Goal: Information Seeking & Learning: Find specific page/section

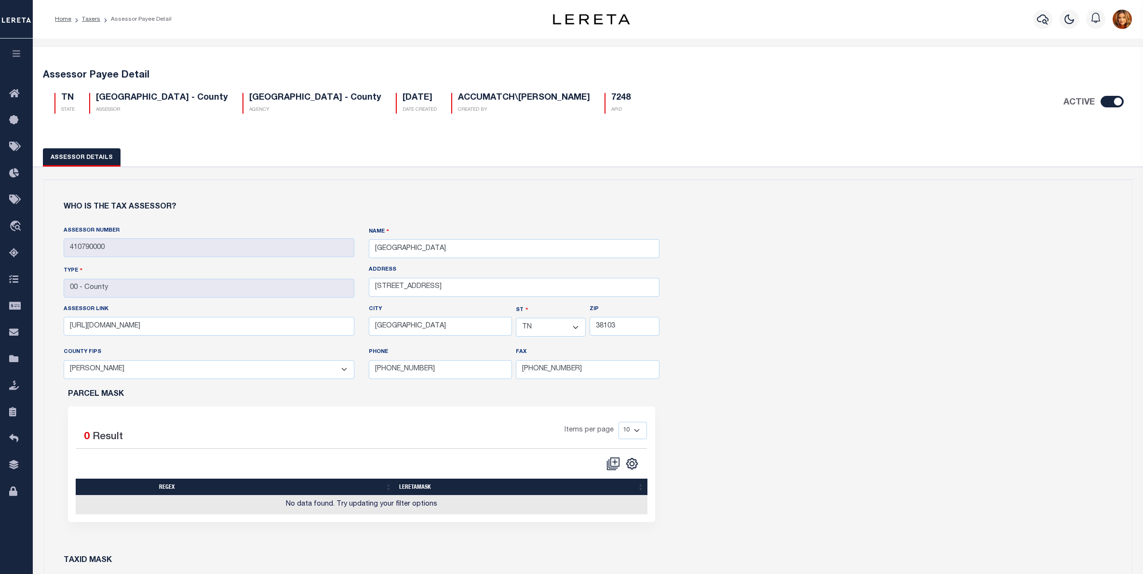
select select "TN"
select select "47157"
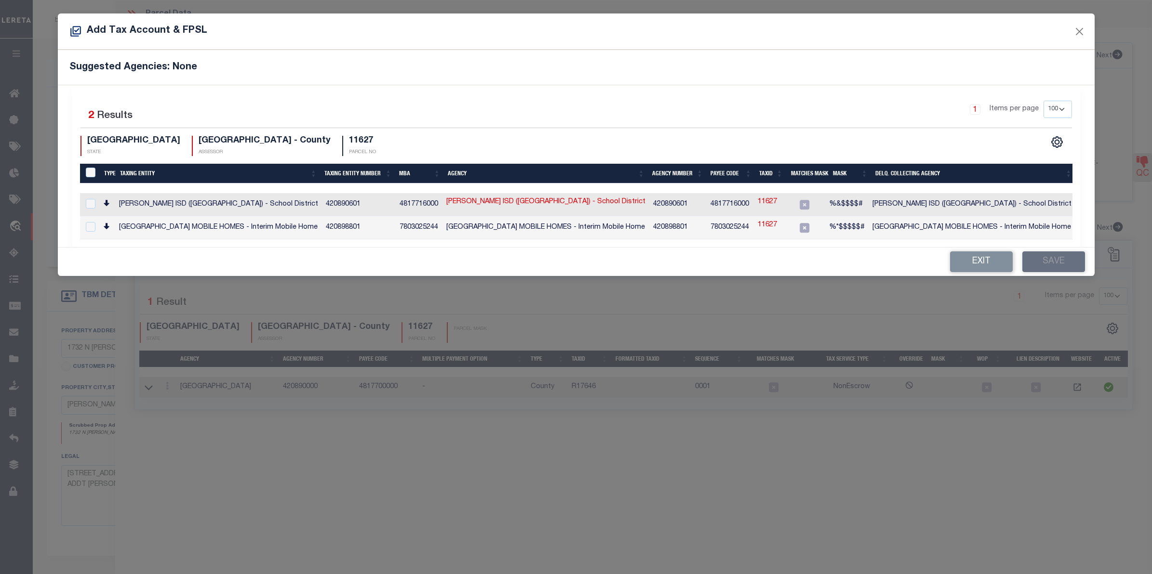
select select "100"
select select "10499"
select select "4032"
select select "NonEscrow"
select select "100"
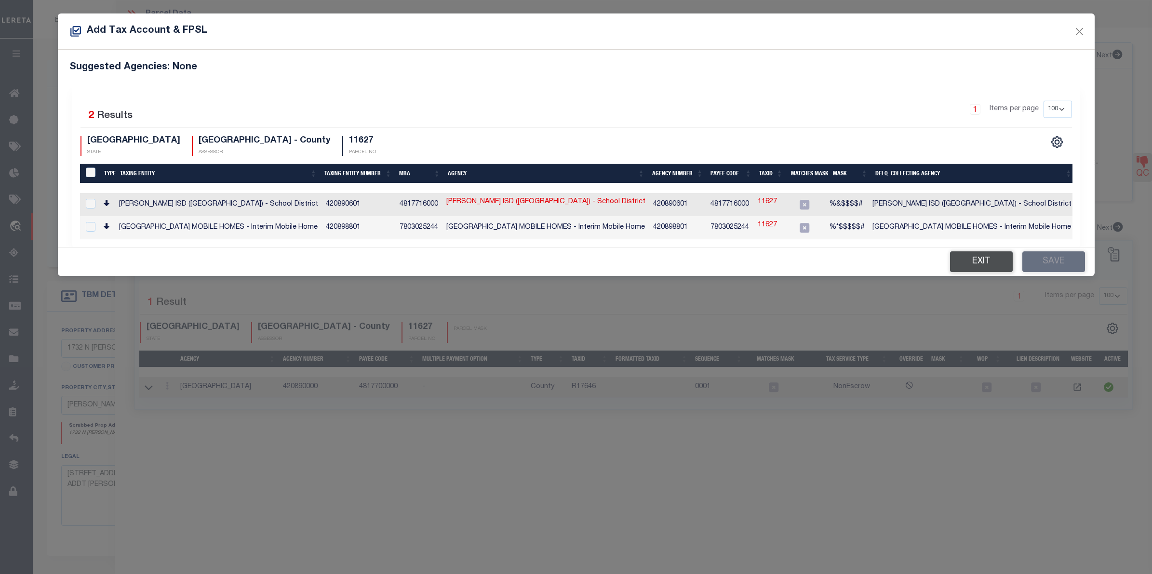
drag, startPoint x: 974, startPoint y: 261, endPoint x: 960, endPoint y: 270, distance: 16.9
click at [969, 262] on button "Exit" at bounding box center [981, 262] width 63 height 21
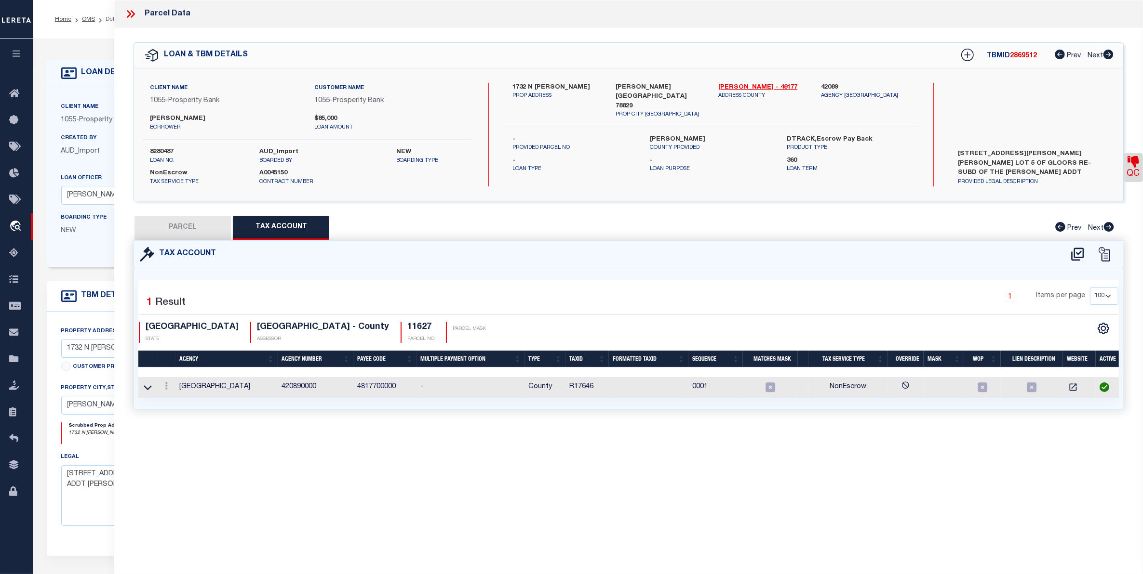
click at [135, 11] on div at bounding box center [134, 14] width 20 height 13
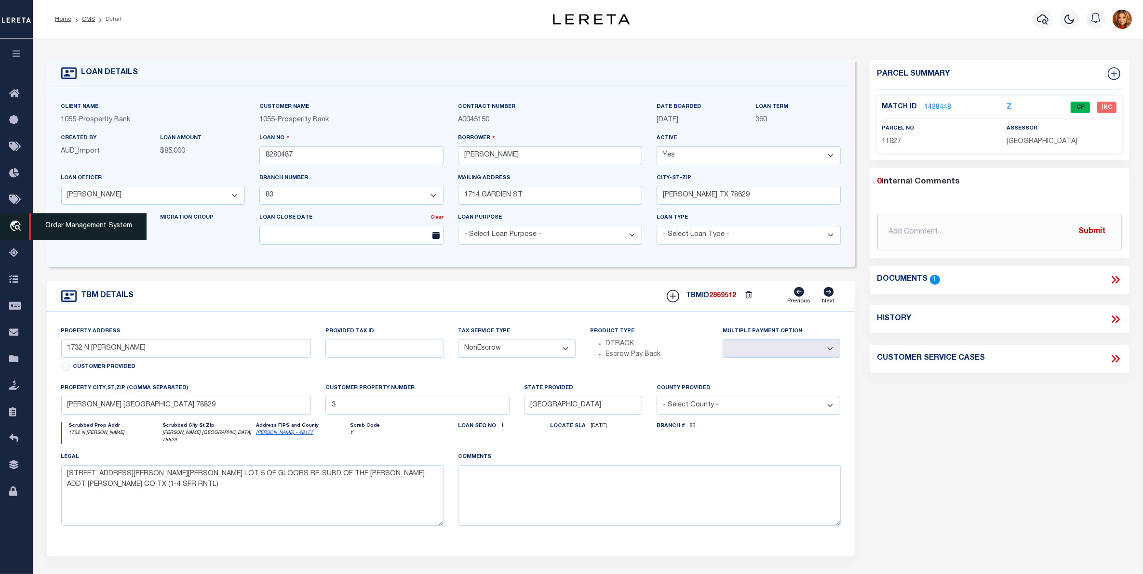
click at [15, 226] on icon "travel_explore" at bounding box center [16, 227] width 15 height 13
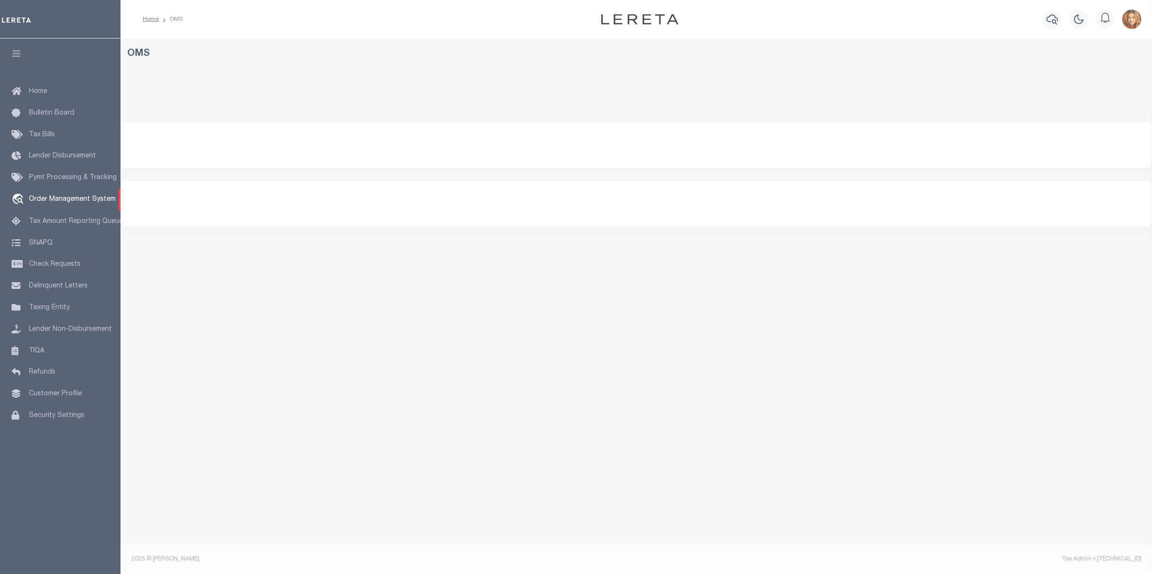
select select "[GEOGRAPHIC_DATA]"
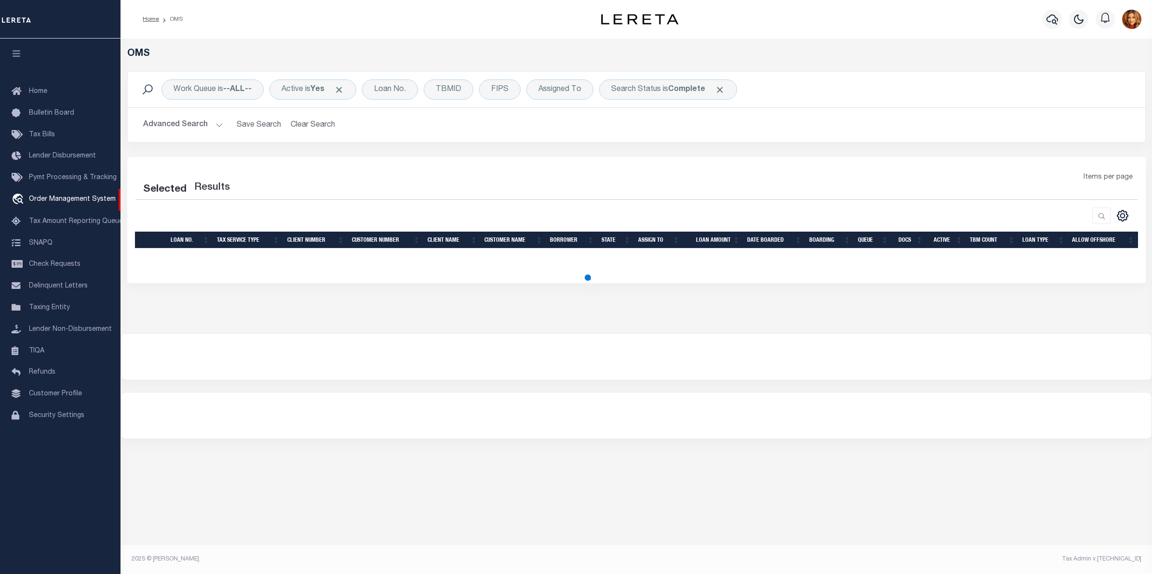
click at [181, 122] on button "Advanced Search" at bounding box center [183, 125] width 80 height 19
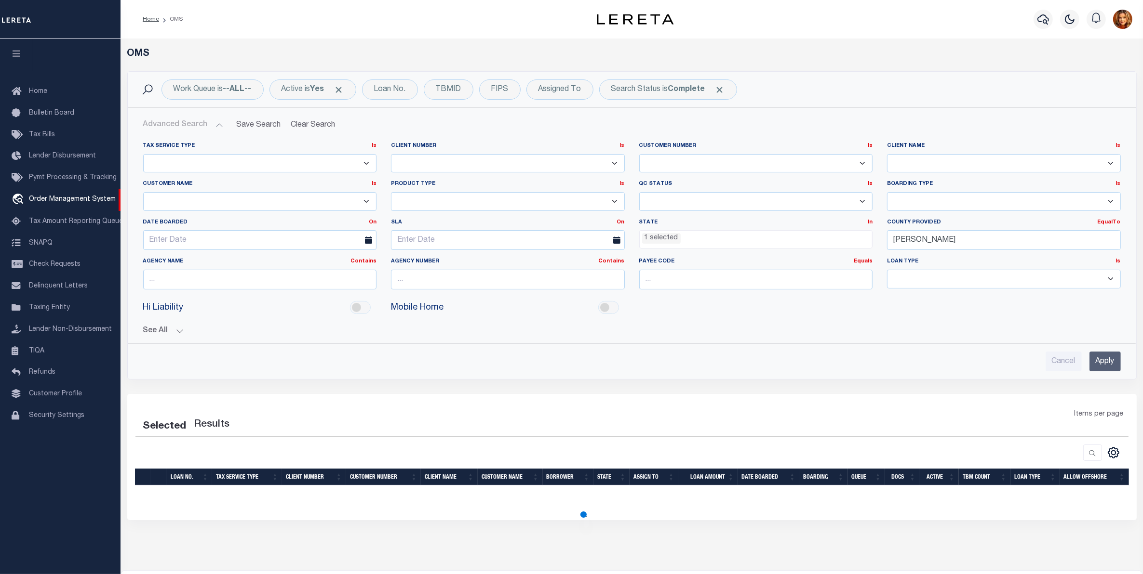
click at [681, 241] on ul "1 selected" at bounding box center [755, 237] width 233 height 13
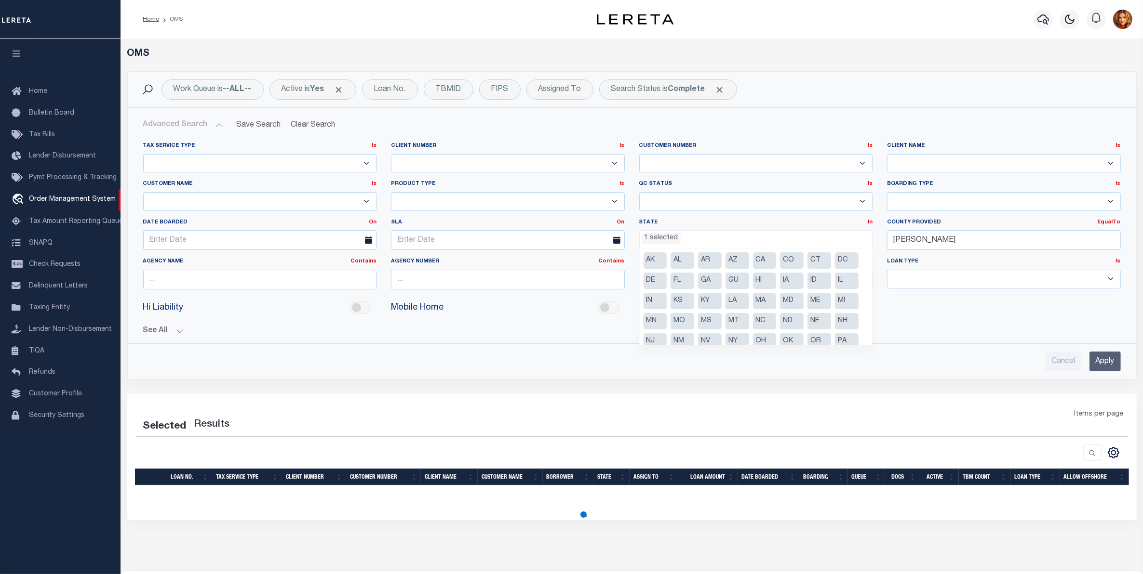
scroll to position [49, 0]
click at [935, 240] on input "[PERSON_NAME]" at bounding box center [1004, 240] width 234 height 20
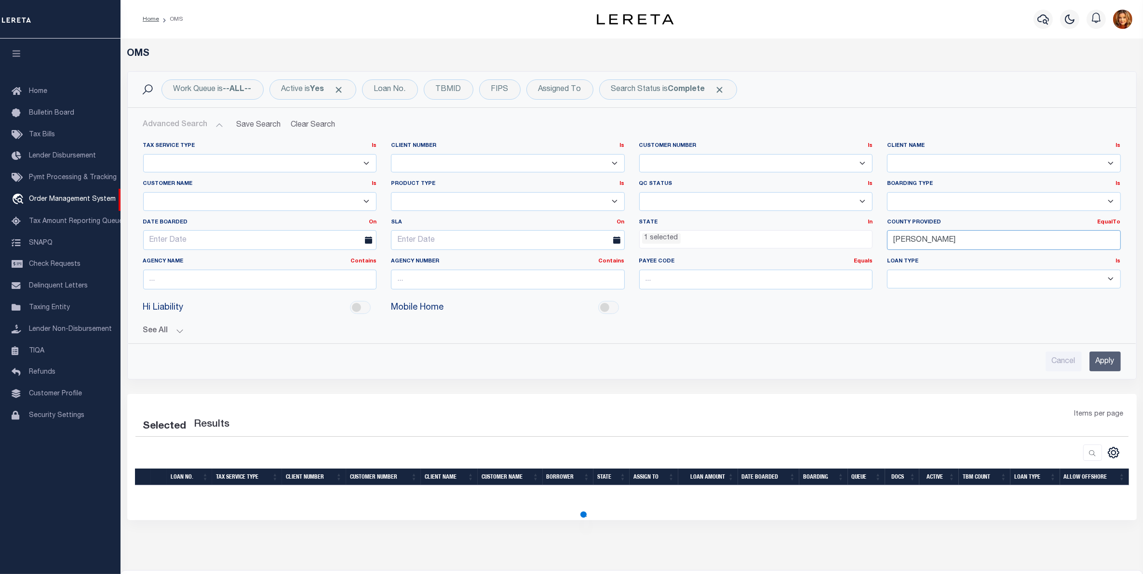
drag, startPoint x: 935, startPoint y: 240, endPoint x: 846, endPoint y: 235, distance: 88.8
click at [846, 235] on div "Tax Service Type Is Is Contains Escrow NonEscrow Client Number Is Is Contains 1…" at bounding box center [632, 219] width 992 height 155
select select "200"
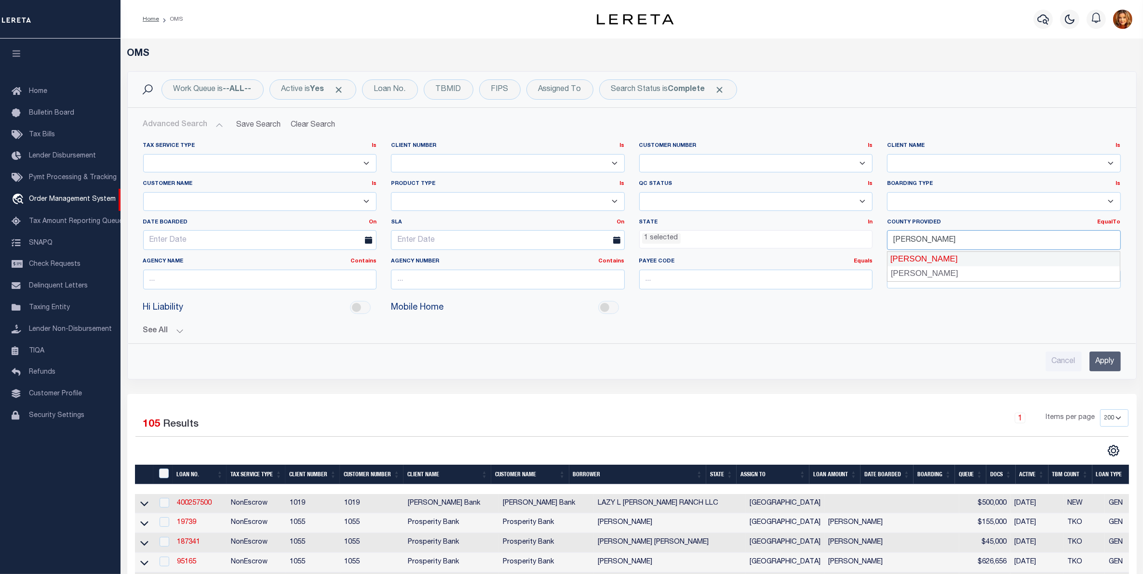
click at [892, 261] on div "[PERSON_NAME]" at bounding box center [1003, 259] width 233 height 15
type input "[PERSON_NAME]"
click at [688, 82] on div "Search Status is Complete" at bounding box center [668, 90] width 138 height 20
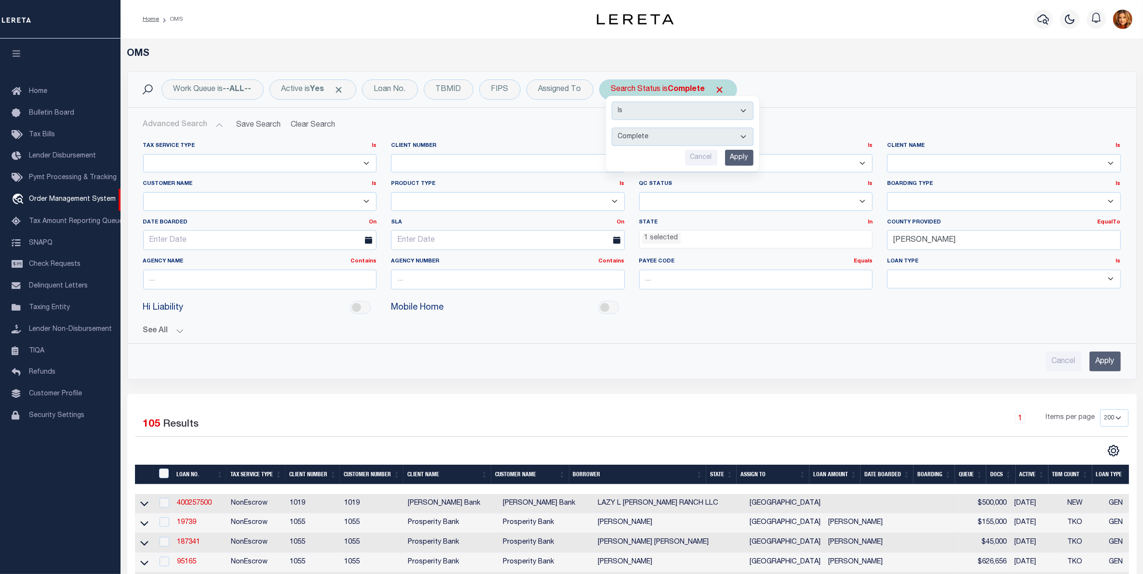
click at [644, 136] on select "Automated Search Bad Parcel Complete Duplicate Parcel High Dollar Reporting In …" at bounding box center [683, 137] width 142 height 18
select select "BP"
click at [613, 128] on select "Automated Search Bad Parcel Complete Duplicate Parcel High Dollar Reporting In …" at bounding box center [683, 137] width 142 height 18
click at [738, 158] on input "Apply" at bounding box center [739, 158] width 28 height 16
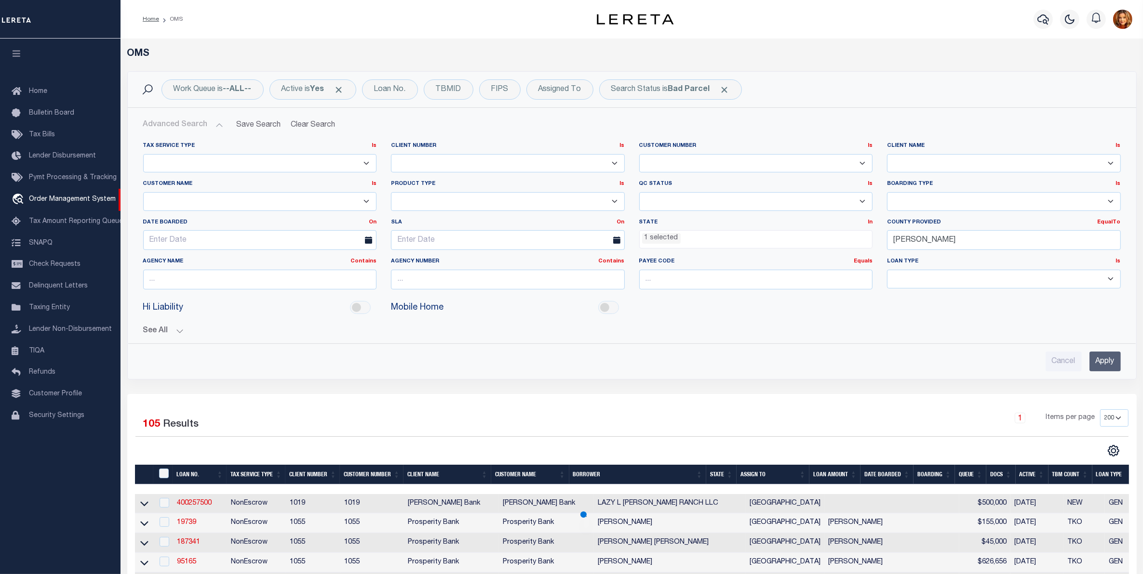
click at [1106, 358] on input "Apply" at bounding box center [1104, 362] width 31 height 20
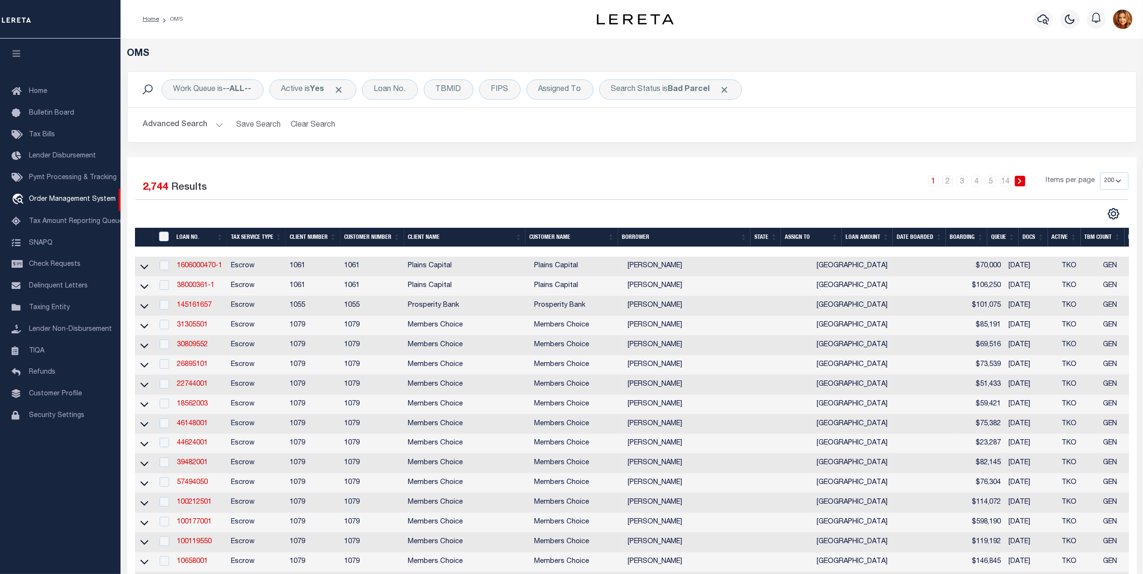
click at [194, 119] on button "Advanced Search" at bounding box center [183, 125] width 80 height 19
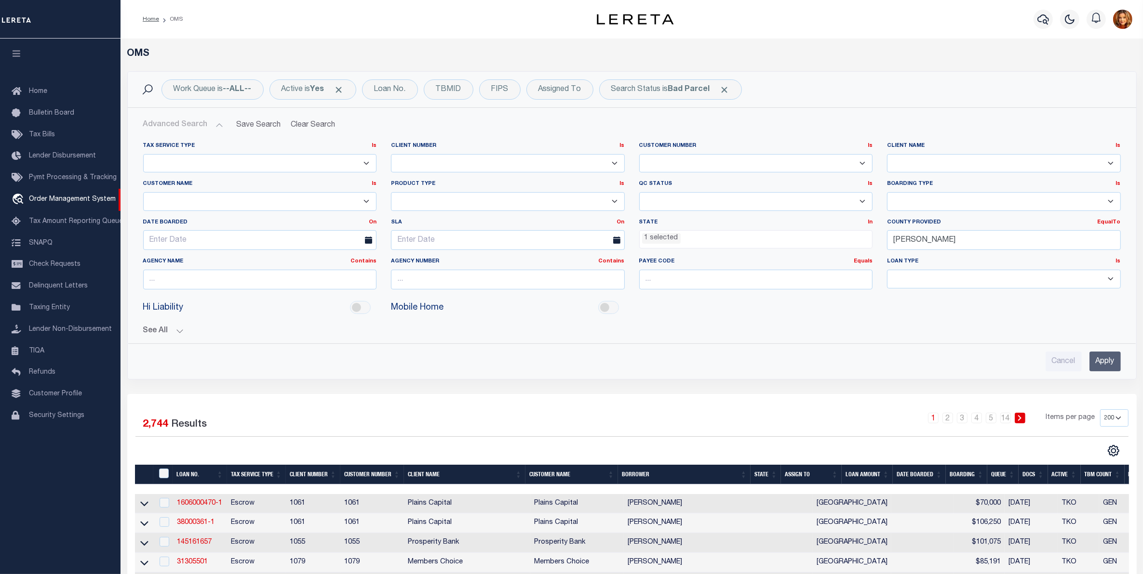
click at [716, 239] on ul "1 selected" at bounding box center [755, 237] width 233 height 13
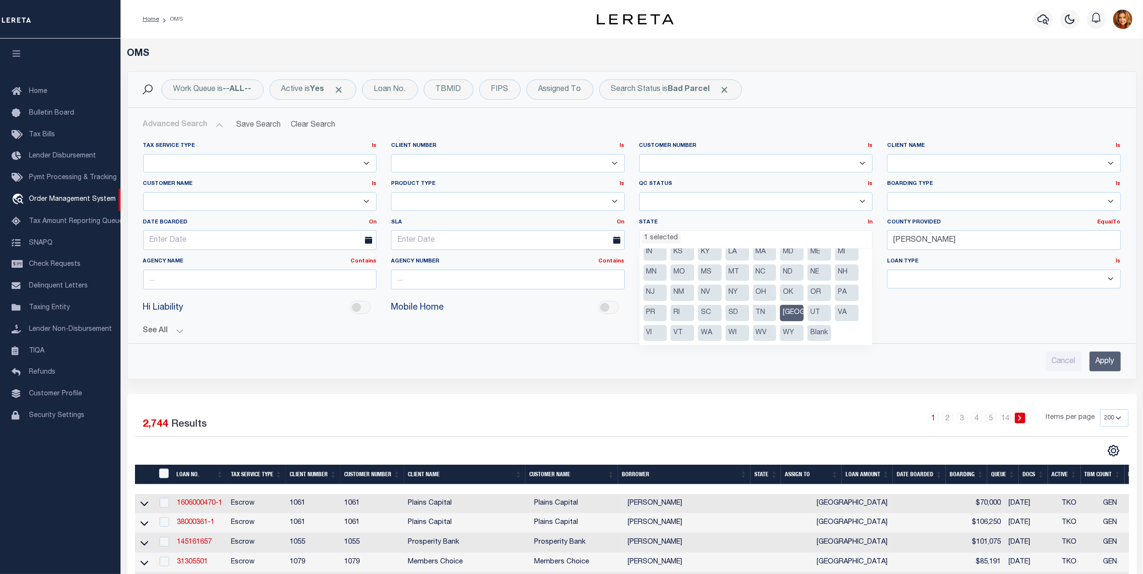
click at [762, 314] on li "TN" at bounding box center [765, 313] width 24 height 16
select select "TN"
click at [790, 311] on li "[GEOGRAPHIC_DATA]" at bounding box center [792, 313] width 24 height 16
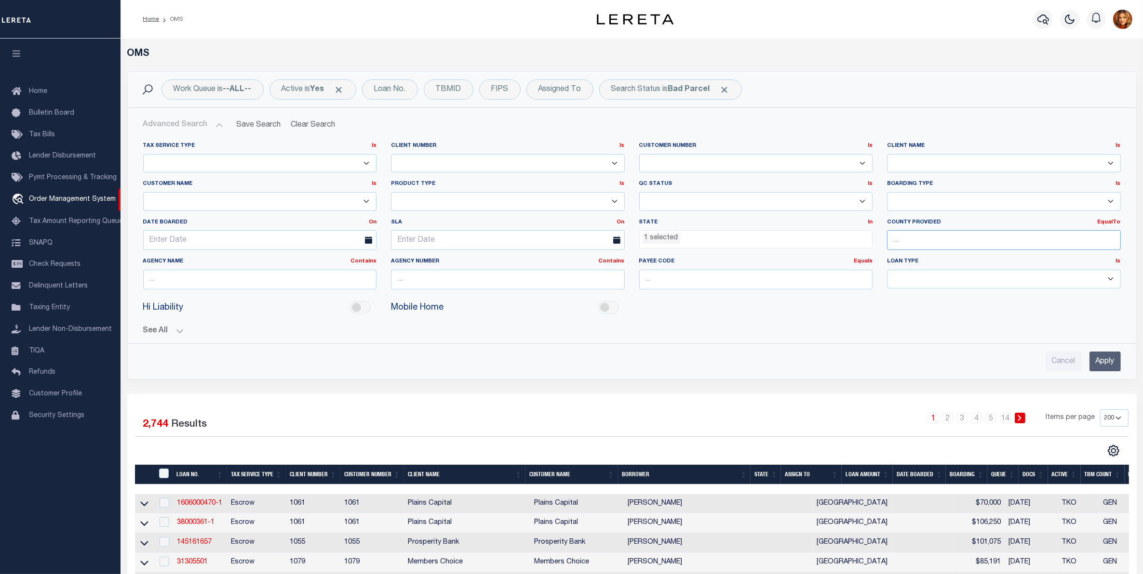
click at [918, 240] on input "text" at bounding box center [1004, 240] width 234 height 20
click at [905, 259] on div "[PERSON_NAME]" at bounding box center [1003, 259] width 232 height 15
type input "[PERSON_NAME]"
click at [1101, 365] on input "Apply" at bounding box center [1104, 362] width 31 height 20
